Goal: Find specific page/section: Find specific page/section

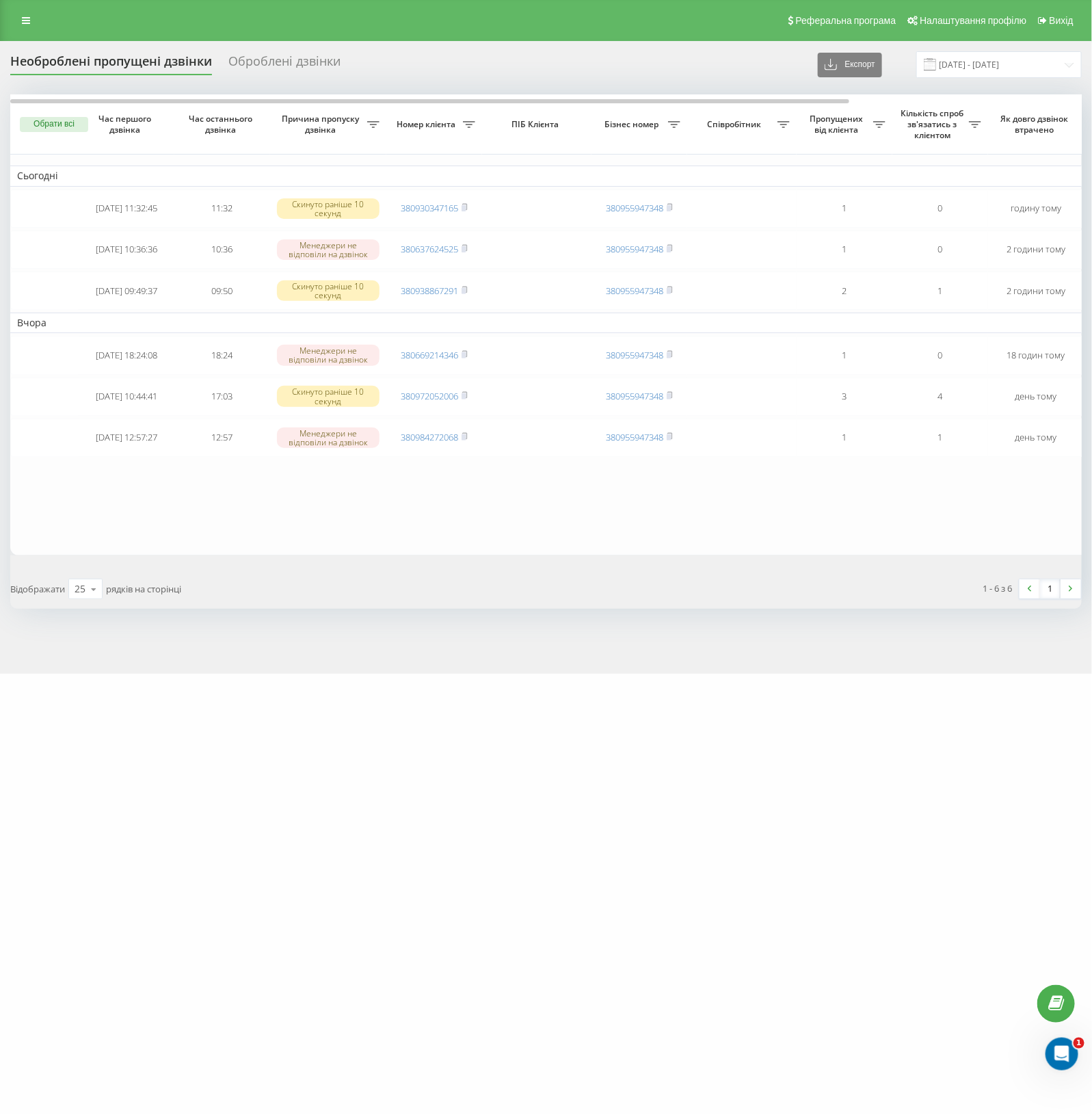
click at [39, 29] on div "Реферальна програма Налаштування профілю Вихід" at bounding box center [546, 20] width 1092 height 41
click at [33, 28] on link at bounding box center [26, 20] width 25 height 19
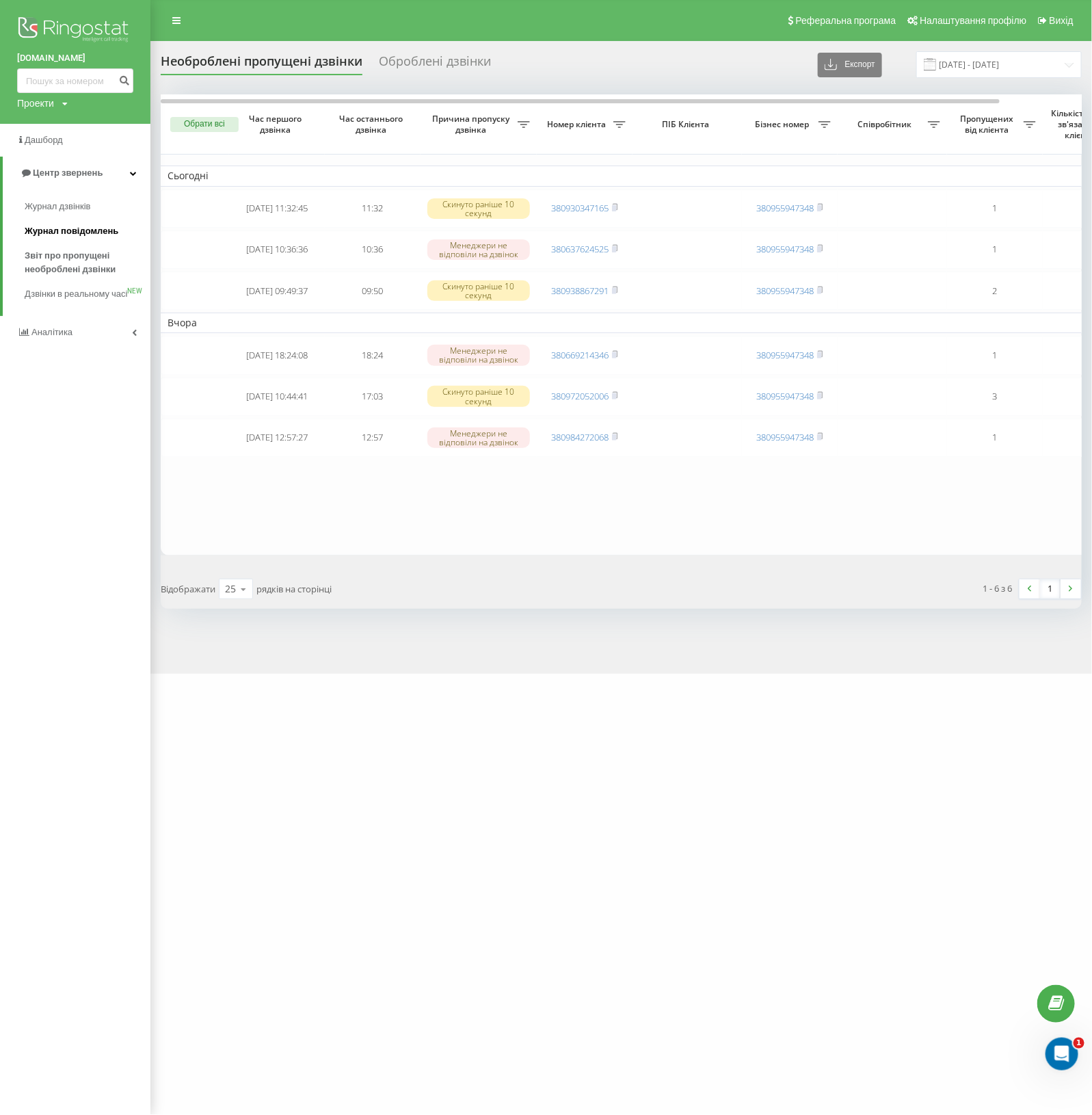
click at [52, 221] on link "Журнал повідомлень" at bounding box center [88, 231] width 126 height 25
click at [45, 204] on span "Журнал дзвінків" at bounding box center [61, 206] width 72 height 14
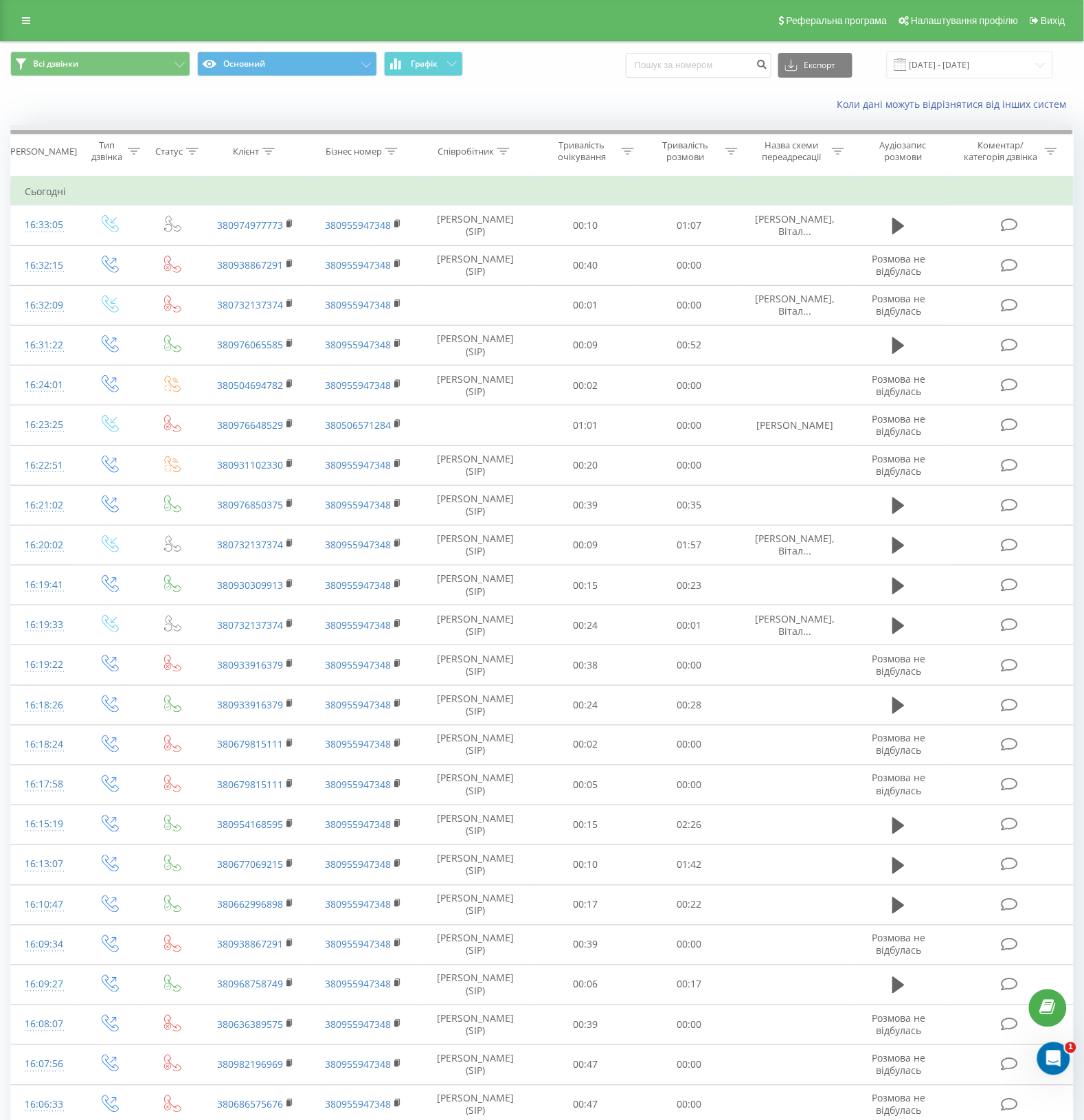
click at [510, 135] on div at bounding box center [542, 130] width 1063 height 10
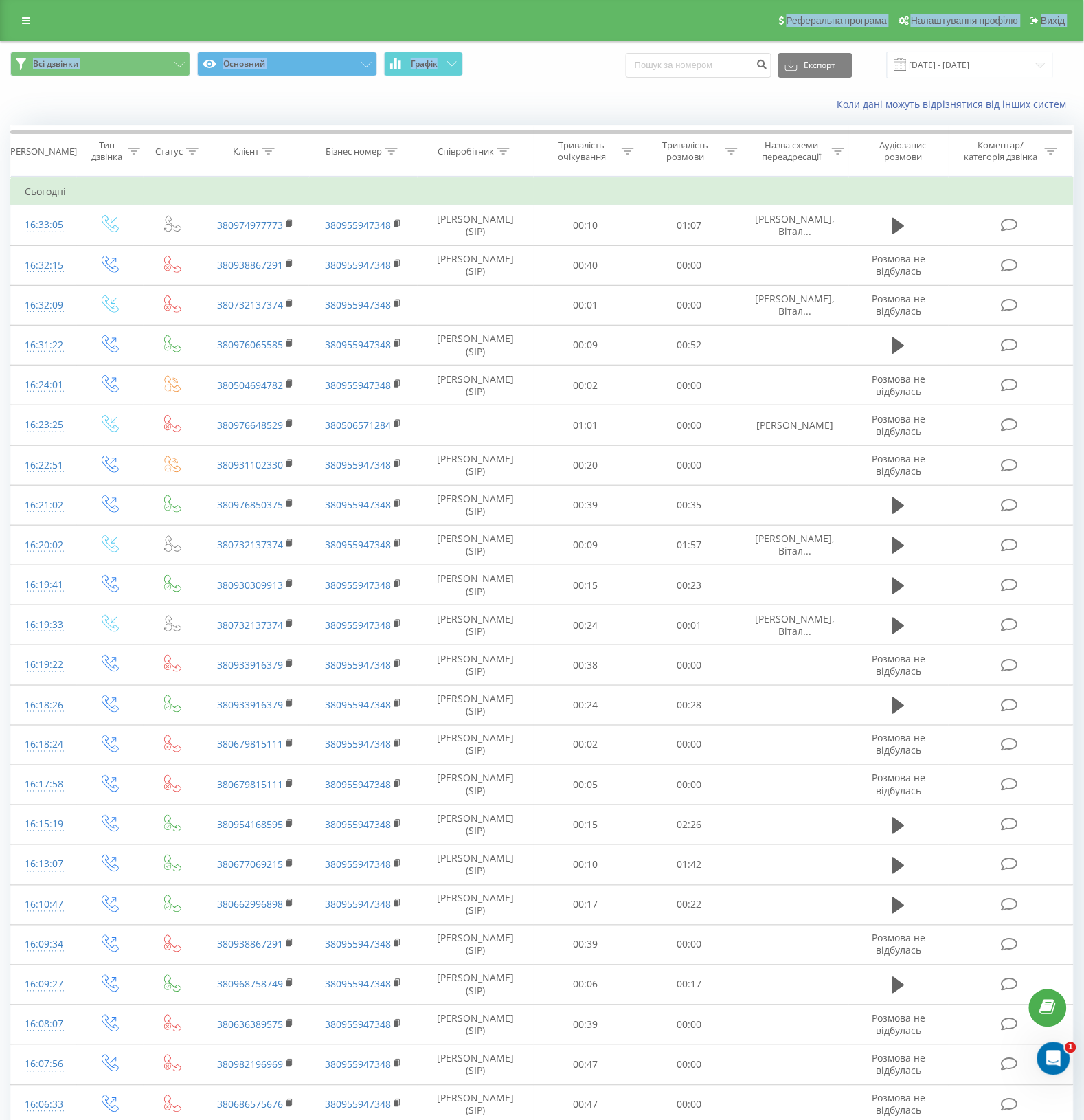
drag, startPoint x: 540, startPoint y: 40, endPoint x: 539, endPoint y: 62, distance: 22.0
click at [540, 46] on div "Реферальна програма Налаштування профілю Вихід Всі дзвінки Основний Графік Експ…" at bounding box center [542, 628] width 1084 height 1257
